Goal: Task Accomplishment & Management: Use online tool/utility

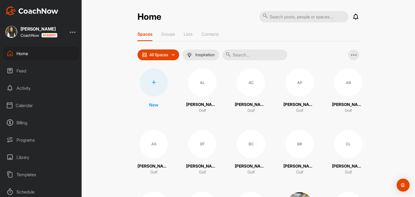
click at [25, 107] on div "Calendar" at bounding box center [41, 106] width 76 height 14
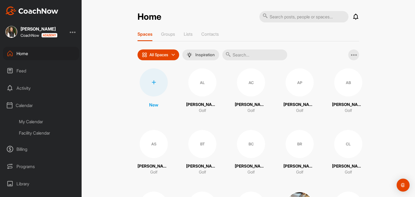
click at [26, 123] on div "My Calendar" at bounding box center [47, 121] width 64 height 11
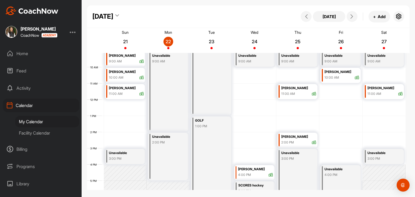
scroll to position [121, 0]
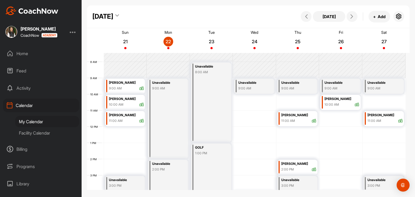
click at [39, 133] on div "Facility Calendar" at bounding box center [47, 132] width 64 height 11
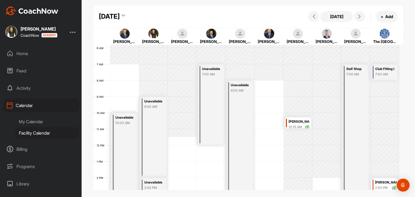
scroll to position [94, 0]
click at [364, 18] on button at bounding box center [359, 16] width 11 height 11
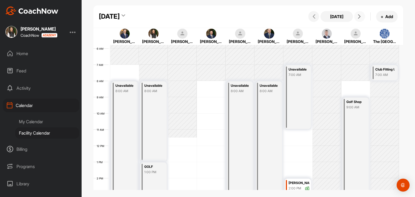
click at [356, 16] on button at bounding box center [359, 16] width 11 height 11
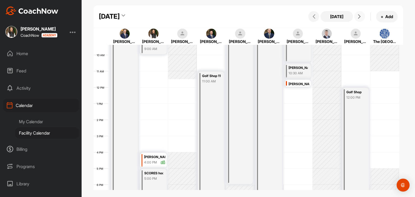
scroll to position [148, 0]
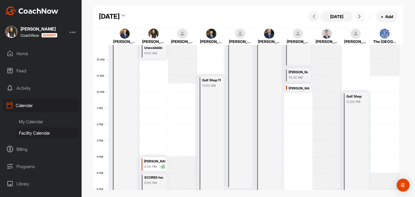
click at [361, 18] on icon at bounding box center [359, 16] width 4 height 4
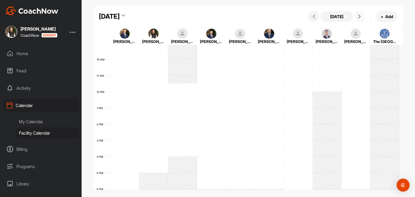
scroll to position [94, 0]
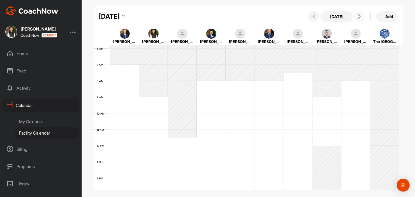
click at [361, 18] on icon at bounding box center [359, 16] width 4 height 4
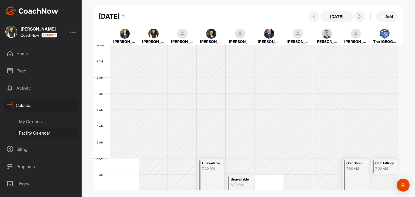
scroll to position [94, 0]
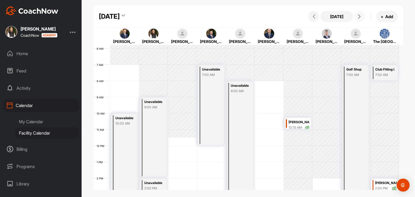
click at [362, 18] on span at bounding box center [360, 16] width 6 height 4
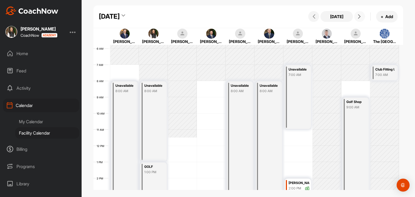
click at [362, 18] on span at bounding box center [360, 16] width 6 height 4
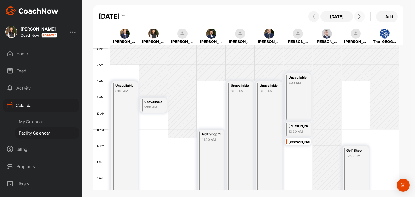
click at [362, 18] on span at bounding box center [360, 16] width 6 height 4
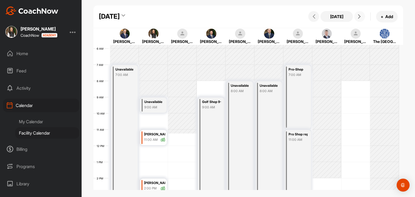
click at [362, 18] on span at bounding box center [360, 16] width 6 height 4
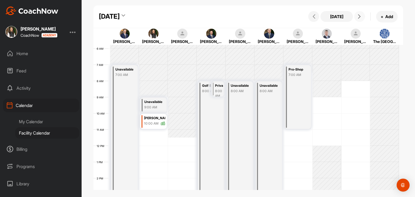
click at [362, 18] on span at bounding box center [360, 16] width 6 height 4
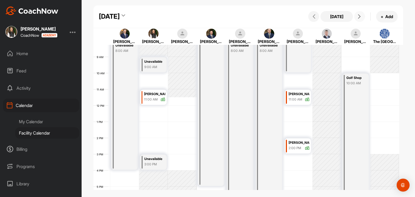
scroll to position [121, 0]
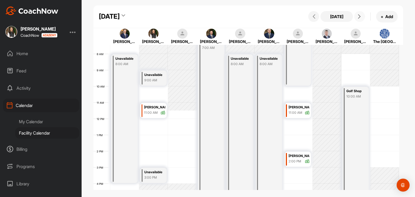
click at [357, 20] on button at bounding box center [359, 16] width 11 height 11
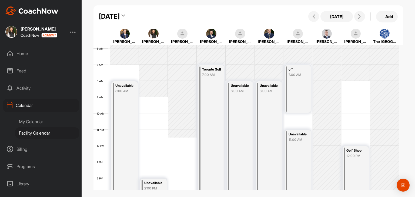
click at [37, 124] on div "My Calendar" at bounding box center [47, 121] width 64 height 11
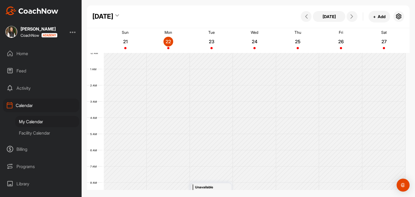
scroll to position [94, 0]
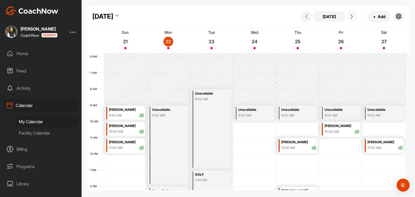
click at [350, 17] on icon at bounding box center [352, 16] width 4 height 4
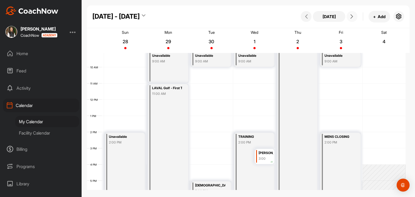
scroll to position [121, 0]
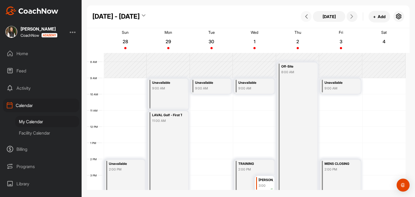
click at [304, 18] on span at bounding box center [306, 16] width 6 height 4
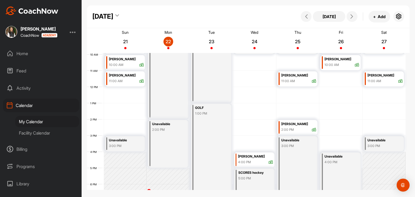
scroll to position [144, 0]
